Goal: Find specific page/section: Find specific page/section

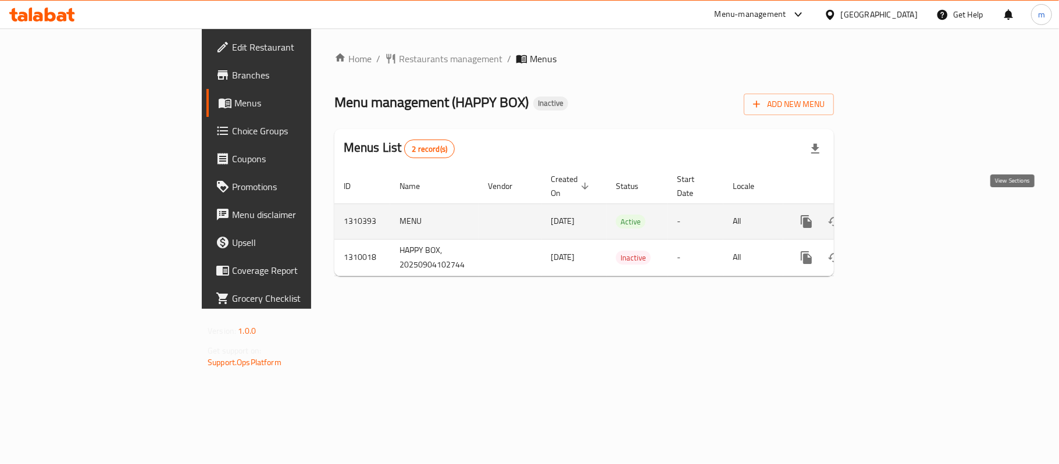
click at [895, 216] on icon "enhanced table" at bounding box center [890, 221] width 10 height 10
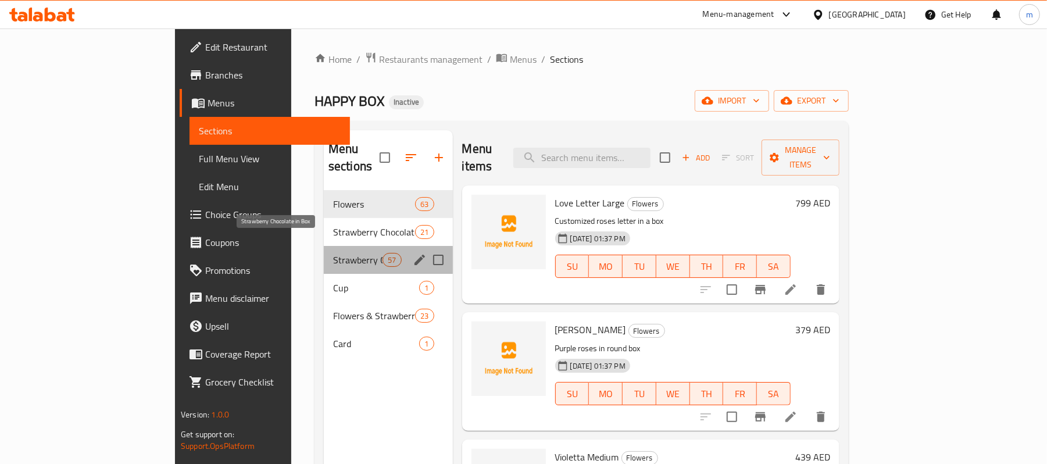
click at [333, 253] on span "Strawberry Chocolate in Box" at bounding box center [357, 260] width 49 height 14
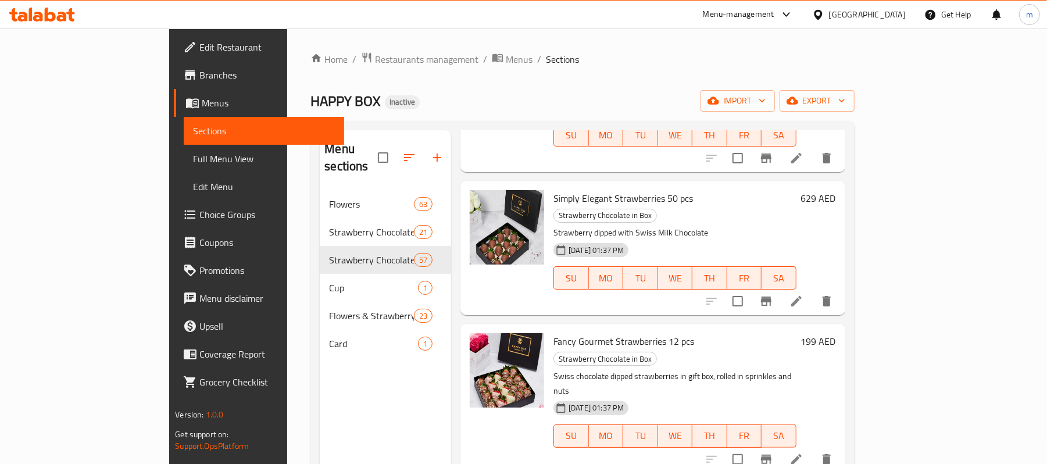
scroll to position [310, 0]
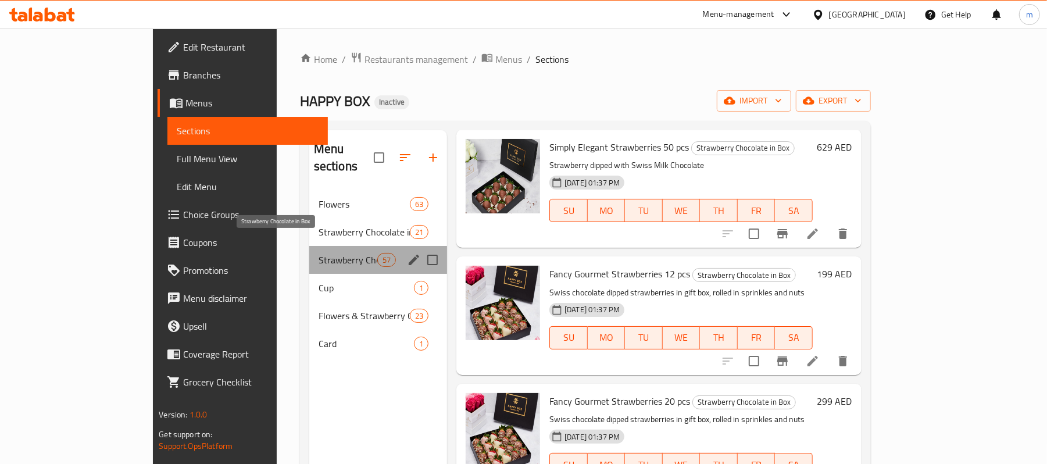
click at [319, 253] on span "Strawberry Chocolate in Box" at bounding box center [348, 260] width 59 height 14
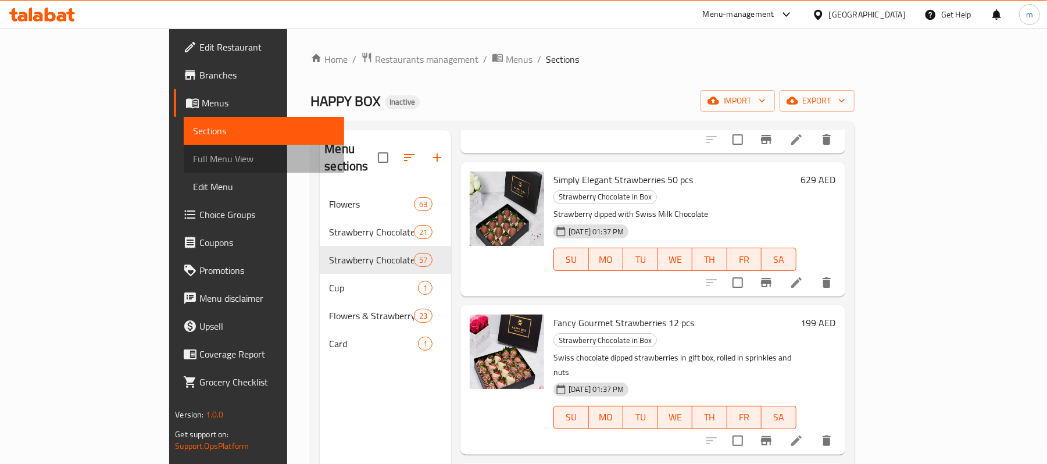
click at [193, 162] on span "Full Menu View" at bounding box center [264, 159] width 142 height 14
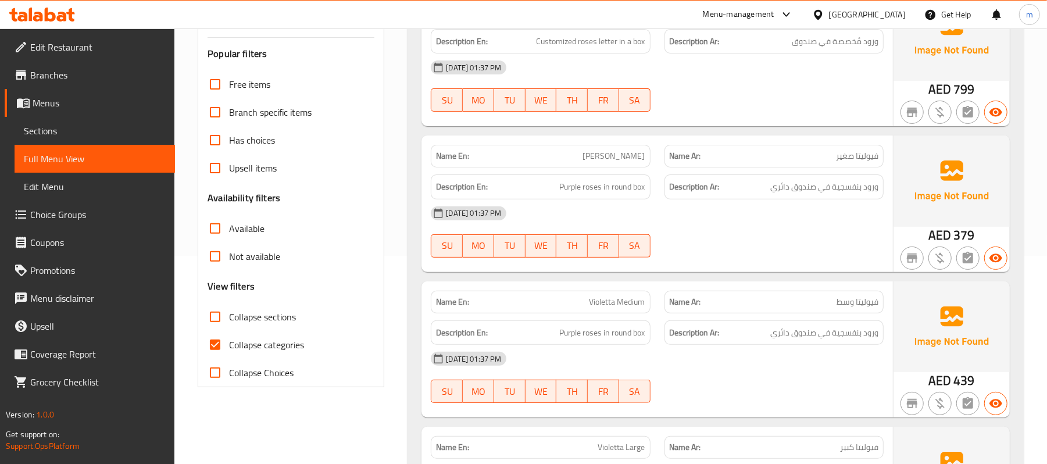
scroll to position [233, 0]
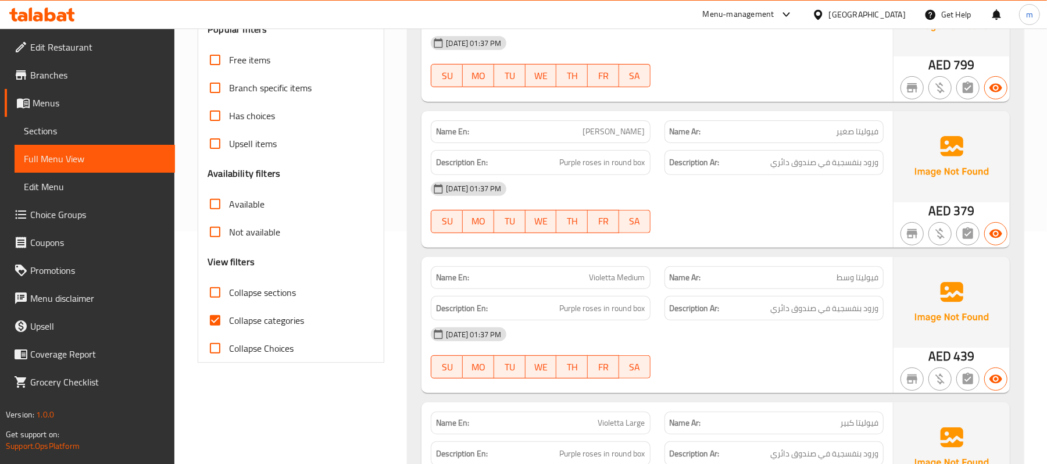
click at [251, 291] on span "Collapse sections" at bounding box center [262, 292] width 67 height 14
click at [229, 291] on input "Collapse sections" at bounding box center [215, 292] width 28 height 28
checkbox input "true"
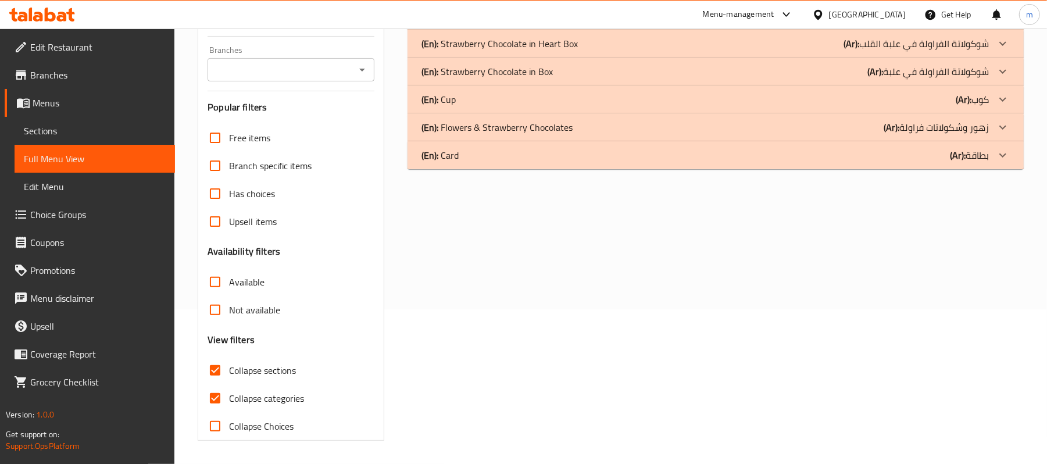
scroll to position [156, 0]
click at [499, 71] on p "(En): Strawberry Chocolate in Box" at bounding box center [486, 72] width 131 height 14
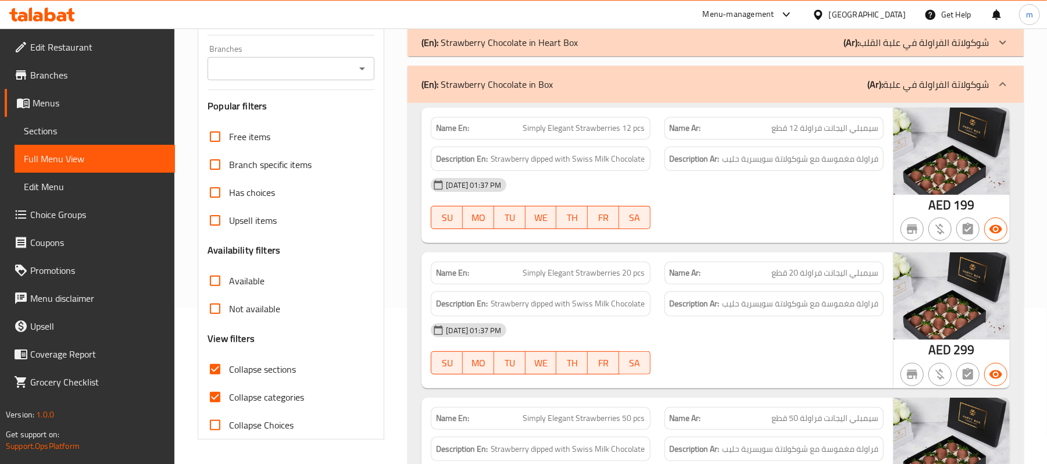
click at [692, 210] on div "[DATE] 01:37 PM SU MO TU WE TH FR SA" at bounding box center [657, 203] width 467 height 65
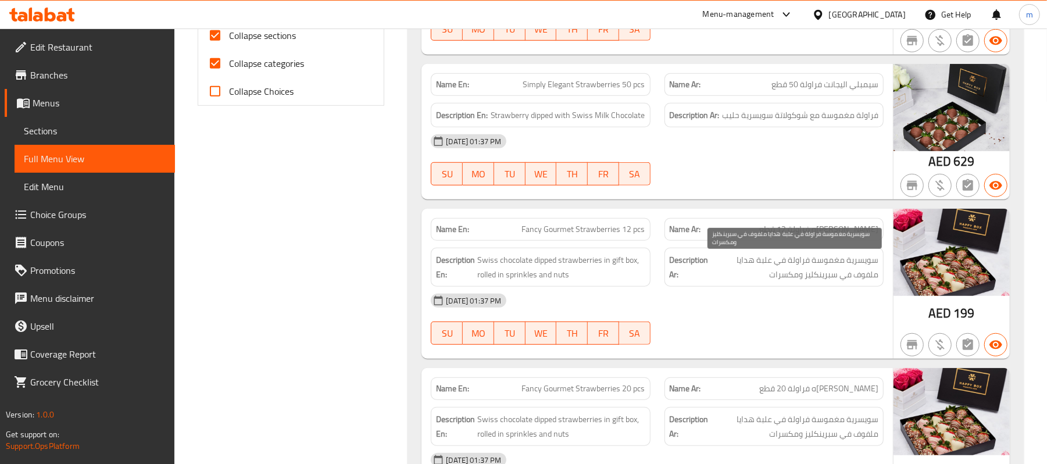
click at [711, 269] on span "سويسرية مغموسة فراولة في علبة هدايا ملفوف في سبرينكليز ومكسرات" at bounding box center [794, 267] width 167 height 28
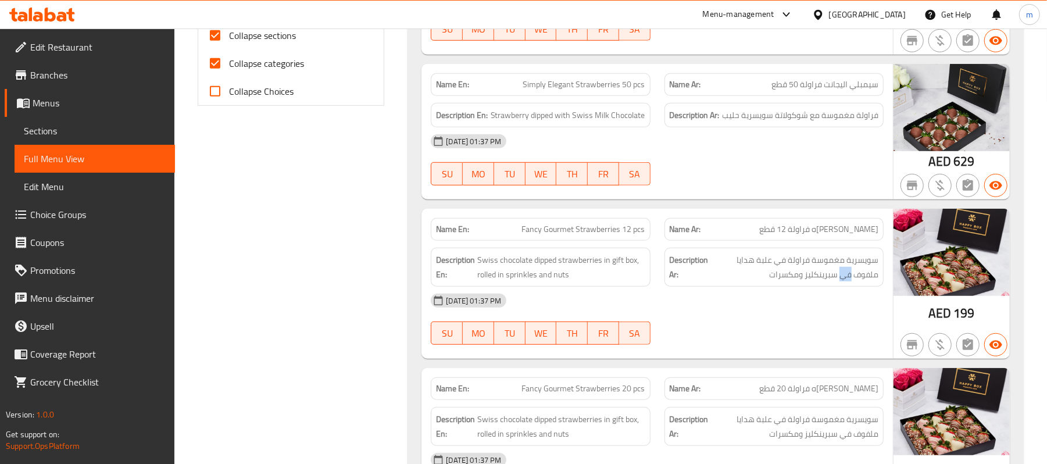
drag, startPoint x: 711, startPoint y: 265, endPoint x: 872, endPoint y: 284, distance: 161.6
click at [872, 281] on span "سويسرية مغموسة فراولة في علبة هدايا ملفوف في سبرينكليز ومكسرات" at bounding box center [794, 267] width 167 height 28
drag, startPoint x: 796, startPoint y: 281, endPoint x: 879, endPoint y: 257, distance: 86.6
click at [879, 257] on div "Description Ar: سويسرية مغموسة فراولة في علبة هدايا ملفوف في سبرينكليز ومكسرات" at bounding box center [773, 267] width 219 height 39
copy span "سويسرية مغموسة فراولة في علبة هدايا ملفوف في سبرينكليز ومكسرات"
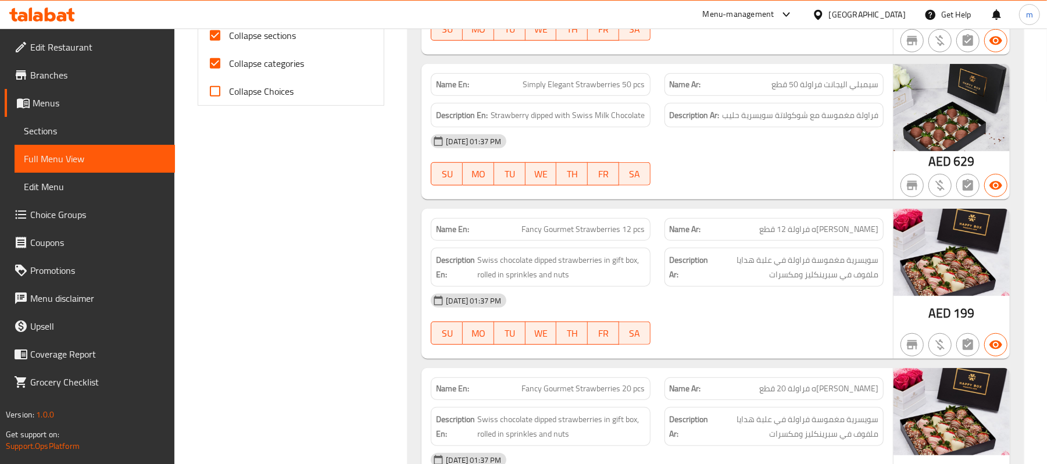
click at [749, 314] on div "[DATE] 01:37 PM" at bounding box center [657, 301] width 467 height 28
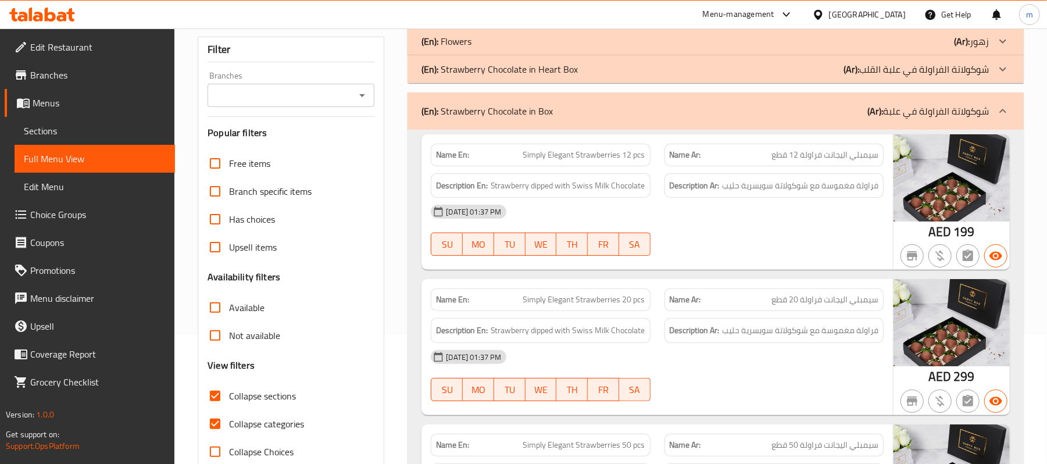
scroll to position [102, 0]
